Goal: Task Accomplishment & Management: Use online tool/utility

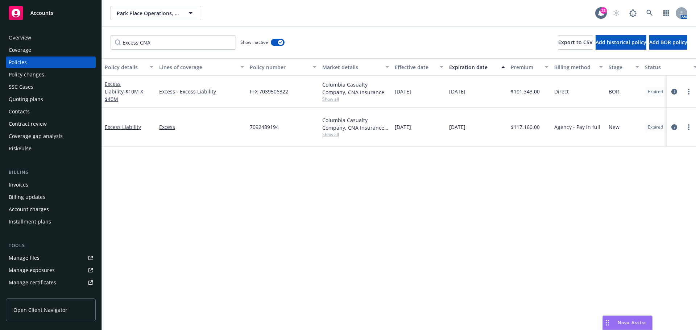
click at [34, 258] on div "Manage files" at bounding box center [24, 258] width 31 height 12
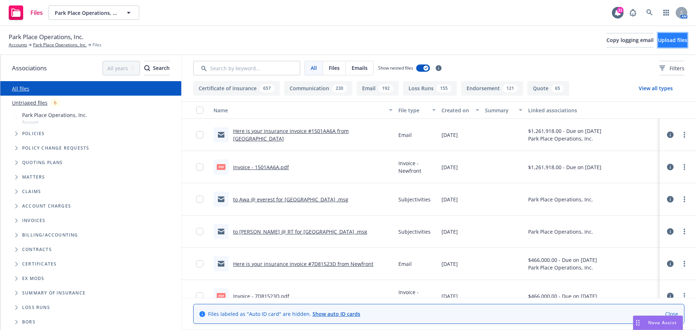
click at [666, 39] on span "Upload files" at bounding box center [672, 40] width 29 height 7
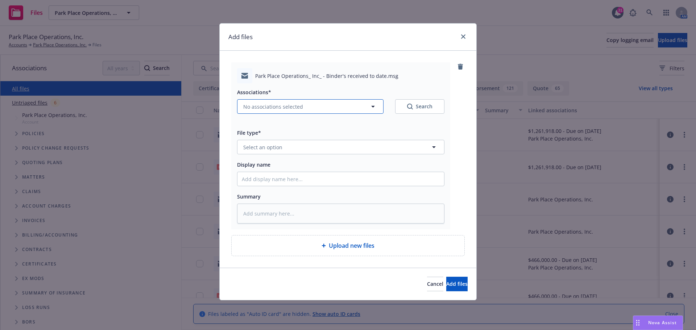
click at [371, 107] on icon "button" at bounding box center [373, 106] width 9 height 9
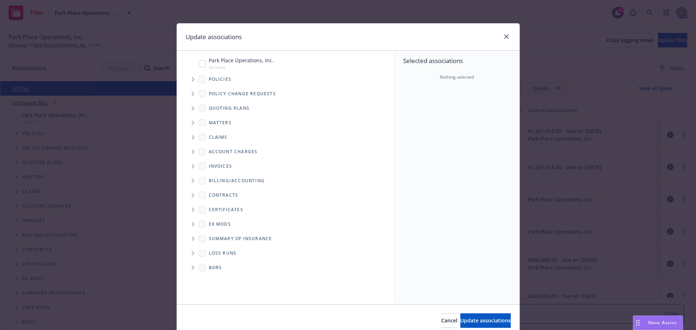
type textarea "x"
click at [192, 107] on span "Tree Example" at bounding box center [193, 109] width 12 height 12
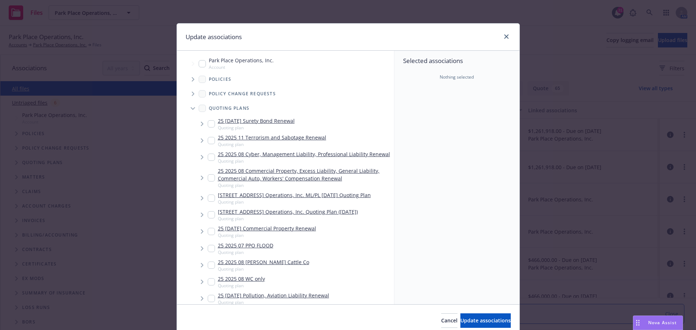
click at [208, 178] on input "Tree Example" at bounding box center [211, 177] width 7 height 7
checkbox input "true"
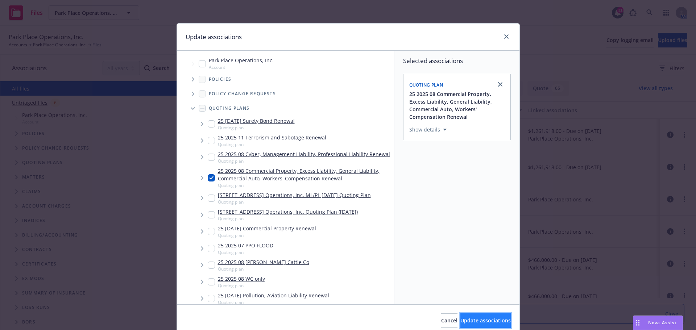
click at [464, 319] on span "Update associations" at bounding box center [486, 320] width 50 height 7
type textarea "x"
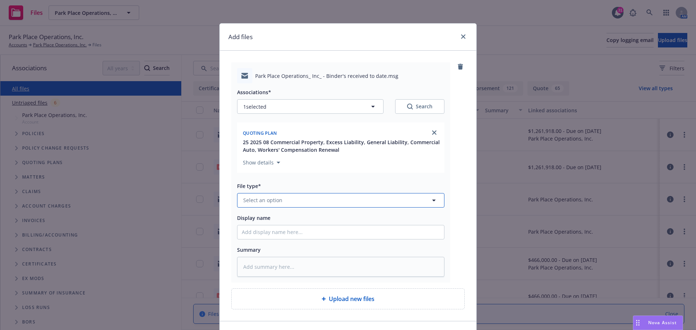
click at [431, 201] on icon "button" at bounding box center [434, 200] width 9 height 9
type input "Binders"
type textarea "x"
type input "Binders"
click at [276, 238] on input "Display name" at bounding box center [341, 233] width 207 height 14
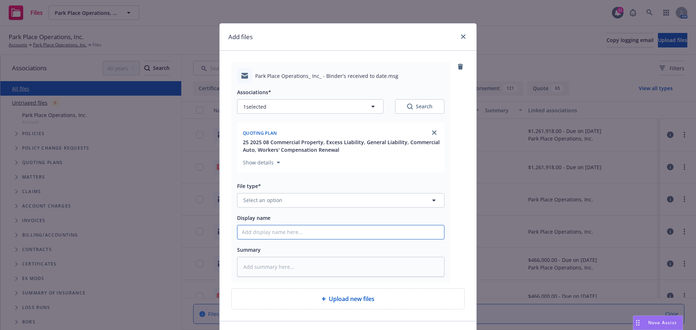
type textarea "x"
type input "2"
type textarea "x"
type input "20"
type textarea "x"
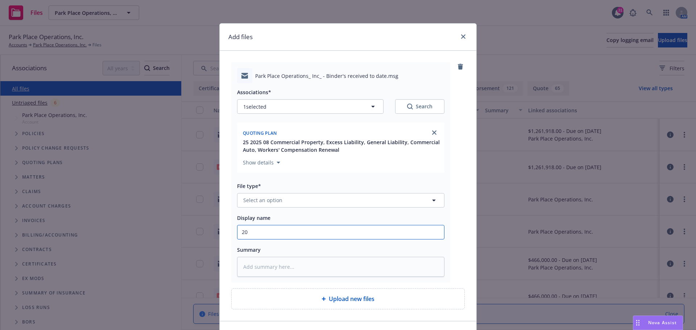
type input "202"
type textarea "x"
type input "2025"
type textarea "x"
type input "2025"
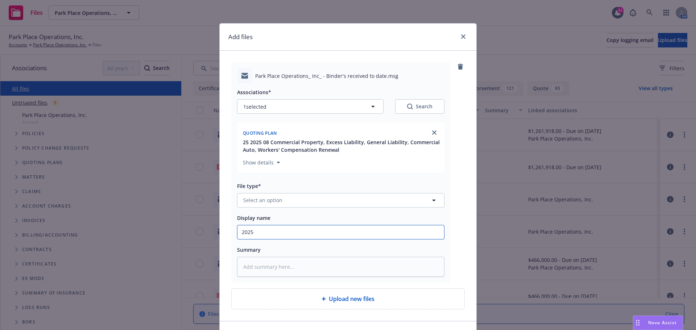
type textarea "x"
type input "2025 M"
type textarea "x"
type input "2025 MU"
type textarea "x"
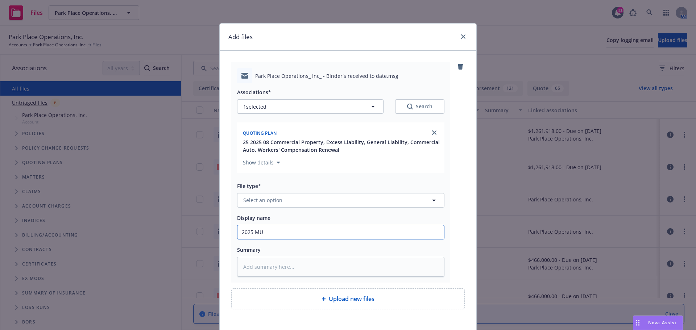
type input "2025 MUL"
type textarea "x"
type input "2025 MULT"
type textarea "x"
type input "2025 MULTI"
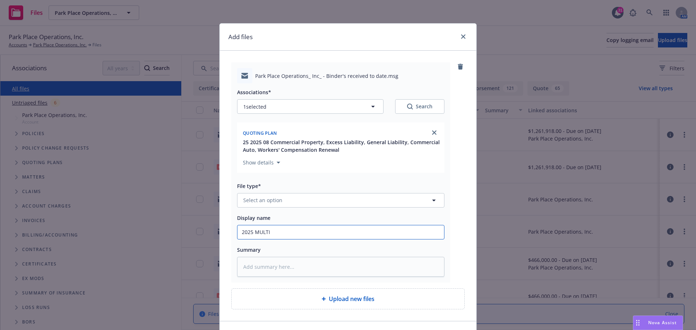
type textarea "x"
type input "2025 MULTI"
type textarea "x"
type input "2025 MULTI B"
type textarea "x"
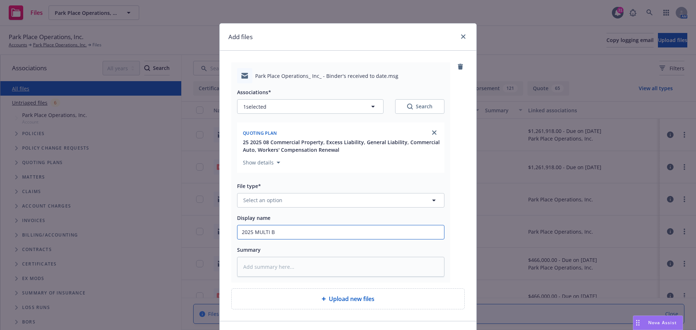
type input "2025 MULTI Bi"
type textarea "x"
type input "2025 MULTI Bin"
type textarea "x"
type input "2025 MULTI Bind"
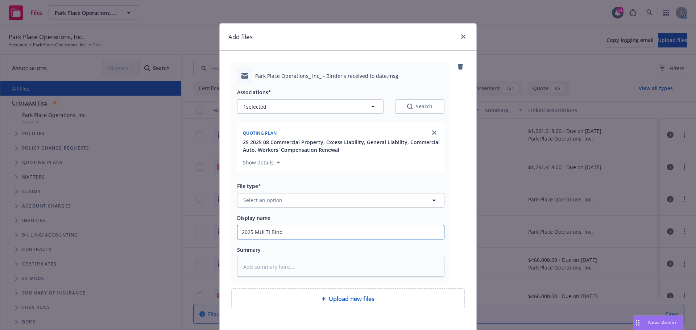
type textarea "x"
type input "2025 MULTI Binde"
type textarea "x"
type input "2025 MULTI Binder"
type textarea "x"
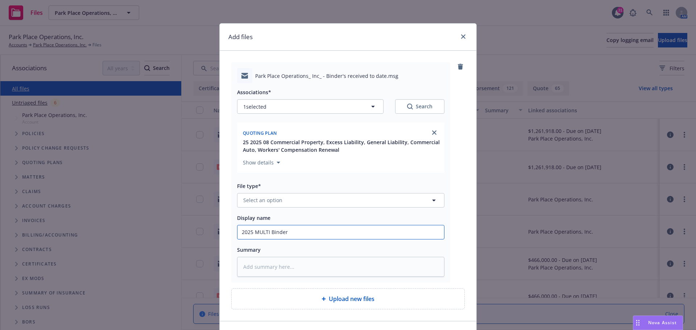
type input "2025 MULTI Binders"
type textarea "x"
type input "2025 MULTI Binders"
type textarea "x"
type input "2025 MULTI Binders t"
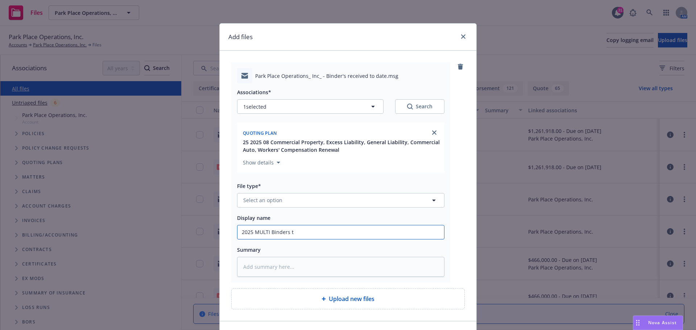
type textarea "x"
type input "2025 MULTI Binders to"
type textarea "x"
type input "2025 MULTI Binders to"
type textarea "x"
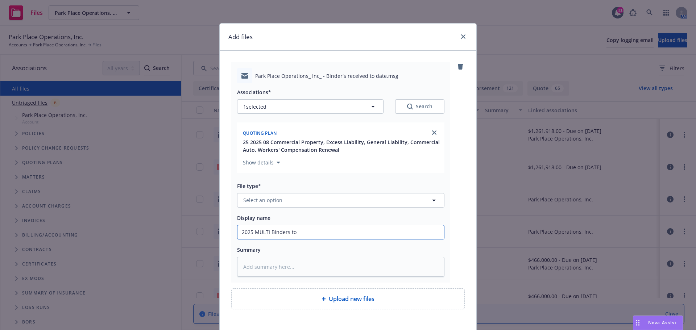
type input "2025 MULTI Binders to I"
type textarea "x"
type input "2025 MULTI Binders to In"
type textarea "x"
type input "2025 MULTI Binders to Ins"
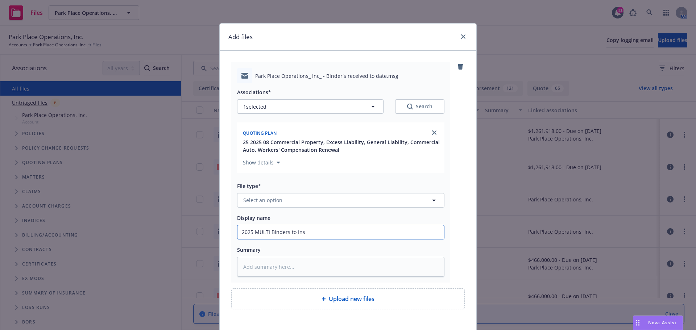
type textarea "x"
type input "2025 MULTI Binders to Insu"
type textarea "x"
type input "2025 MULTI Binders to Insur"
type textarea "x"
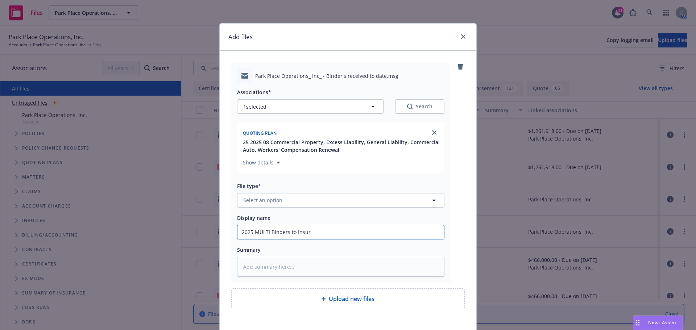
type input "2025 MULTI Binders to Insure"
type textarea "x"
drag, startPoint x: 239, startPoint y: 233, endPoint x: 371, endPoint y: 214, distance: 133.3
click at [371, 214] on div "Display name 2025 MULTI Binders to Insured" at bounding box center [340, 227] width 207 height 26
type input "2025 MULTI Binders to Insured"
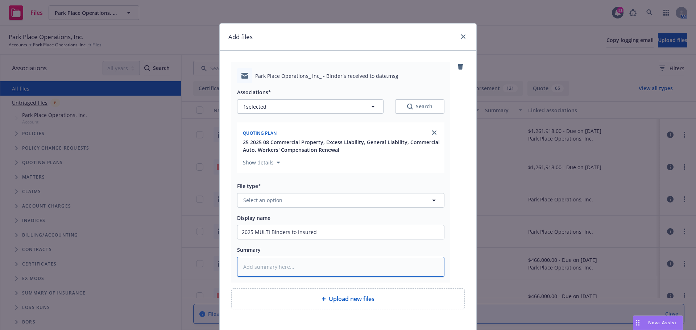
click at [251, 272] on textarea at bounding box center [340, 267] width 207 height 20
paste textarea "2025 MULTI Binders to Insured"
type textarea "x"
type textarea "2025 MULTI Binders to Insured"
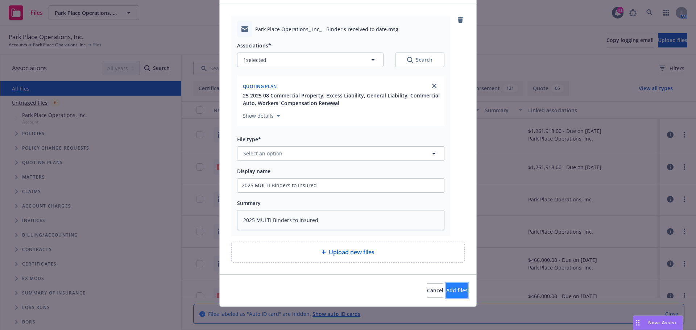
click at [447, 287] on span "Add files" at bounding box center [457, 290] width 21 height 7
type textarea "x"
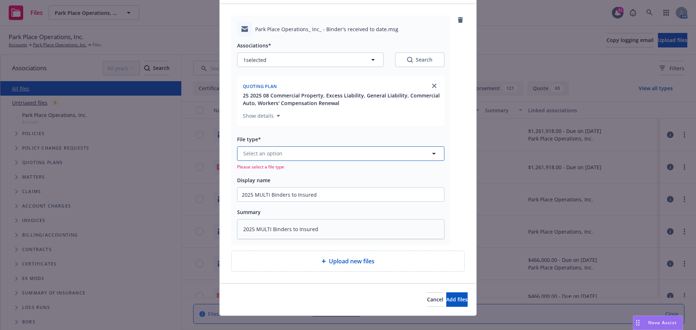
click at [433, 155] on icon "button" at bounding box center [434, 153] width 9 height 9
type input "binder"
click at [350, 177] on div "Binder" at bounding box center [341, 174] width 198 height 11
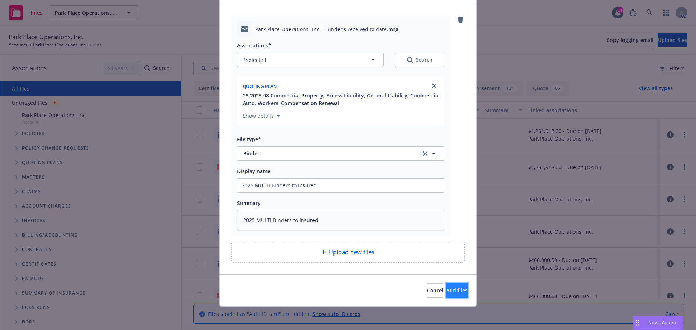
click at [447, 291] on span "Add files" at bounding box center [457, 290] width 21 height 7
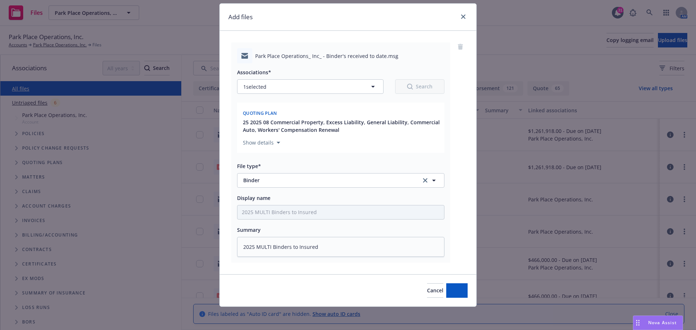
scroll to position [20, 0]
type textarea "x"
